Goal: Navigation & Orientation: Go to known website

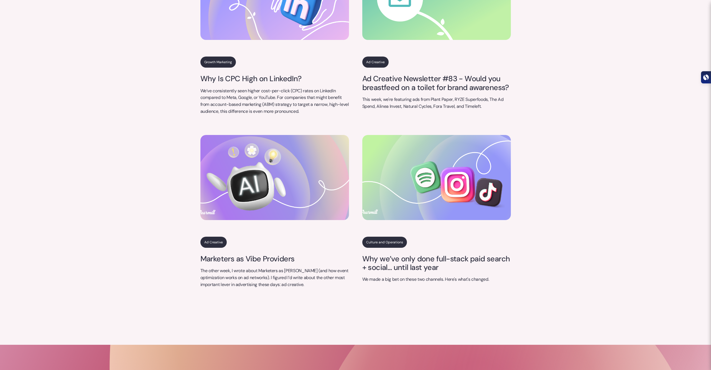
scroll to position [2315, 0]
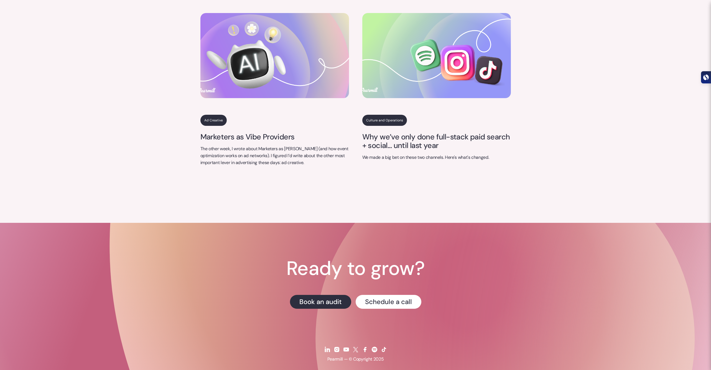
click at [326, 346] on img at bounding box center [327, 349] width 7 height 7
